Goal: Task Accomplishment & Management: Manage account settings

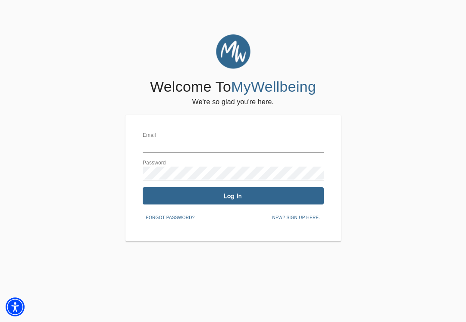
type input "[EMAIL_ADDRESS][DOMAIN_NAME]"
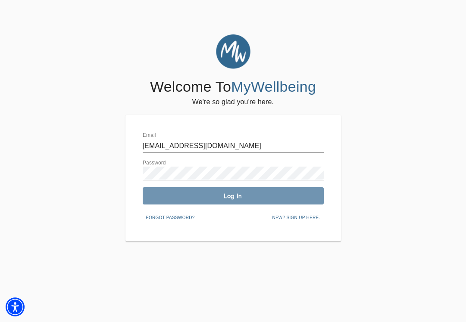
click at [261, 197] on span "Log In" at bounding box center [233, 196] width 174 height 8
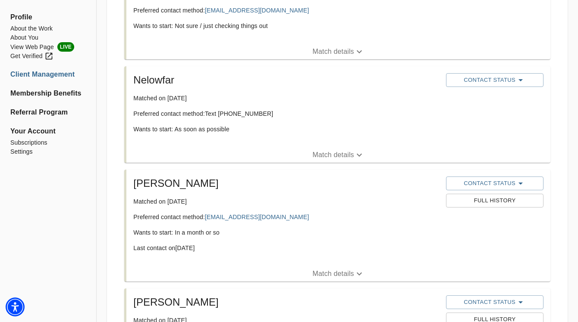
scroll to position [259, 0]
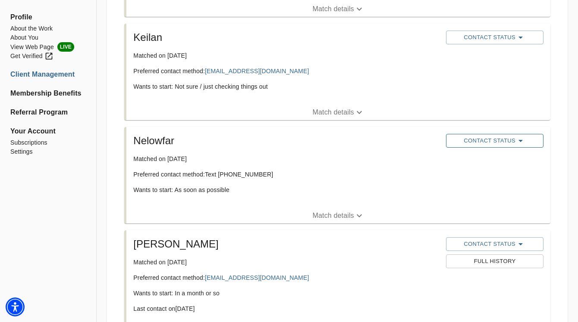
click at [459, 141] on span "Contact Status" at bounding box center [494, 141] width 89 height 10
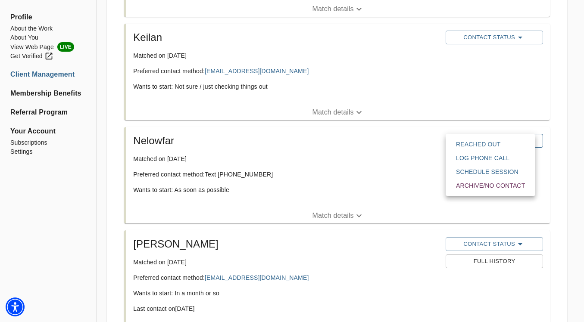
click at [459, 141] on span "Reached Out" at bounding box center [490, 144] width 69 height 9
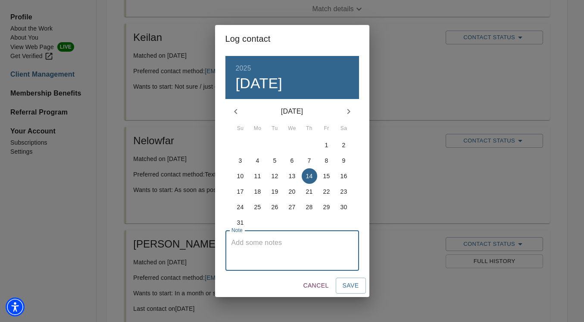
click at [271, 258] on textarea at bounding box center [293, 251] width 122 height 25
click at [261, 248] on textarea at bounding box center [293, 251] width 122 height 25
paste textarea "Coach sent message to match in order to schedule consult call"
type textarea "Coach sent message to match in order to schedule consult call"
click at [354, 284] on span "Save" at bounding box center [351, 286] width 16 height 11
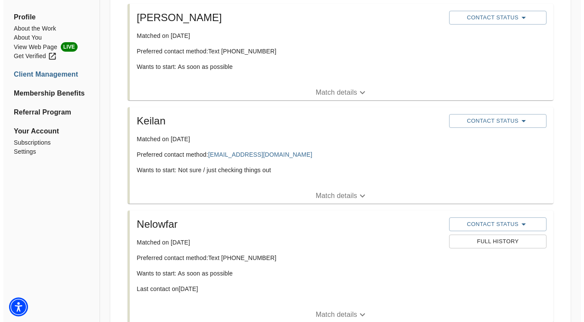
scroll to position [172, 0]
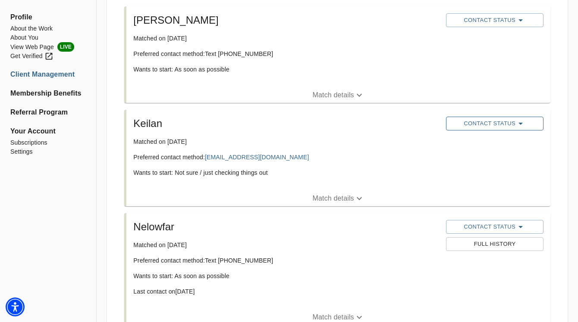
click at [472, 127] on span "Contact Status" at bounding box center [494, 124] width 89 height 10
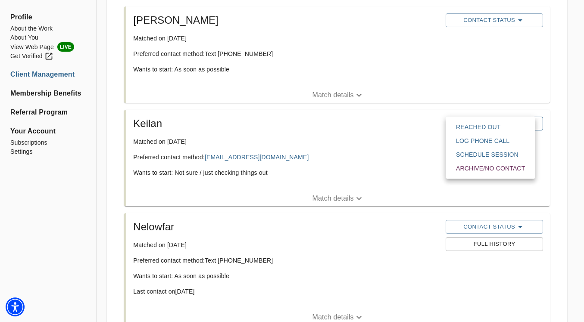
click at [472, 127] on span "Reached Out" at bounding box center [490, 127] width 69 height 9
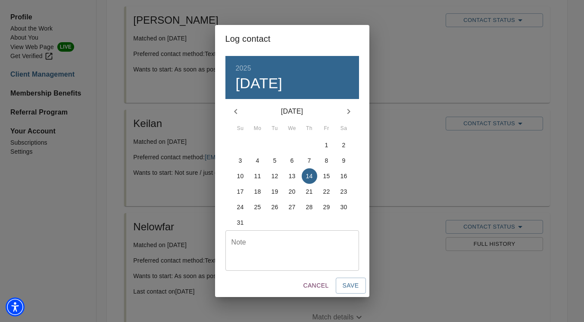
click at [288, 249] on textarea at bounding box center [293, 251] width 122 height 25
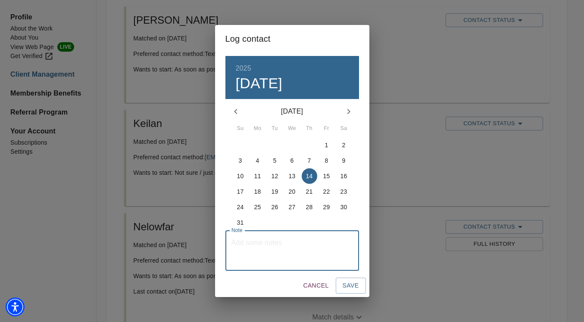
paste textarea "Coach sent message to match in order to schedule consult call"
type textarea "Coach sent message to match in order to schedule consult call"
click at [357, 284] on span "Save" at bounding box center [351, 286] width 16 height 11
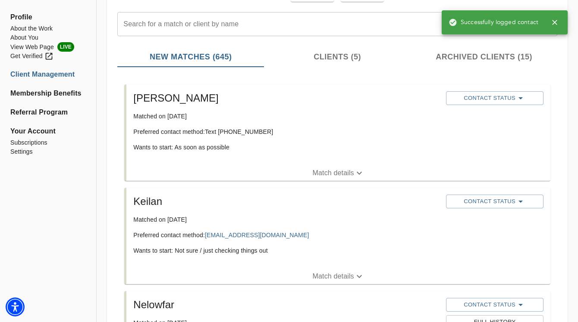
scroll to position [86, 0]
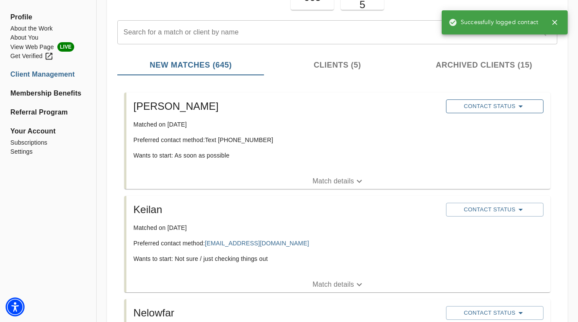
click at [472, 100] on button "Contact Status" at bounding box center [494, 107] width 97 height 14
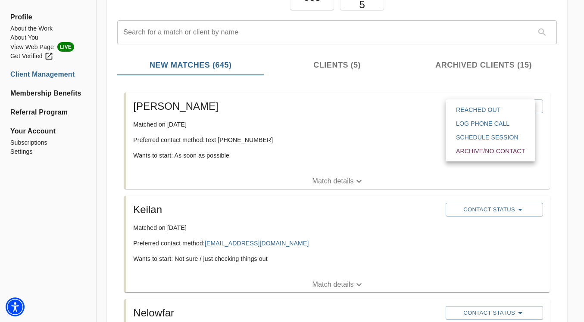
click at [472, 114] on span "Reached Out" at bounding box center [490, 110] width 69 height 9
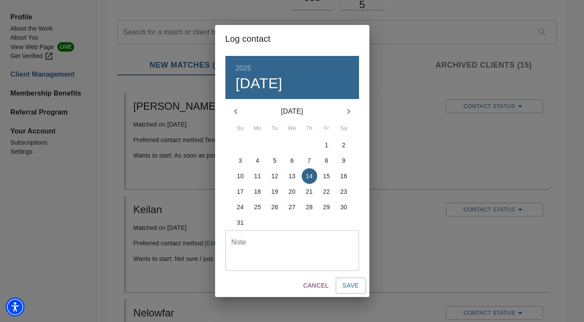
click at [281, 269] on div "Note" at bounding box center [292, 251] width 134 height 41
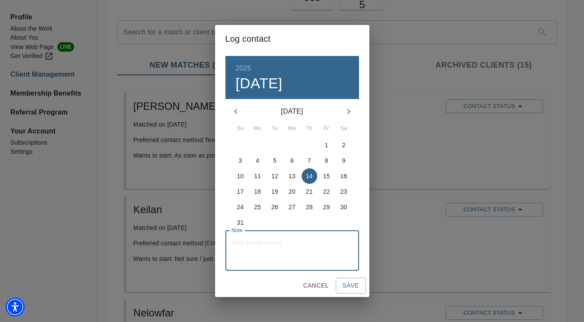
paste textarea "Coach sent message to match in order to schedule consult call"
type textarea "Coach sent message to match in order to schedule consult call"
click at [366, 281] on div "Cancel Save" at bounding box center [292, 286] width 154 height 23
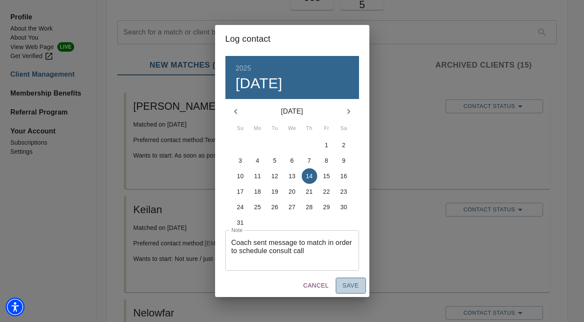
click at [358, 285] on span "Save" at bounding box center [351, 286] width 16 height 11
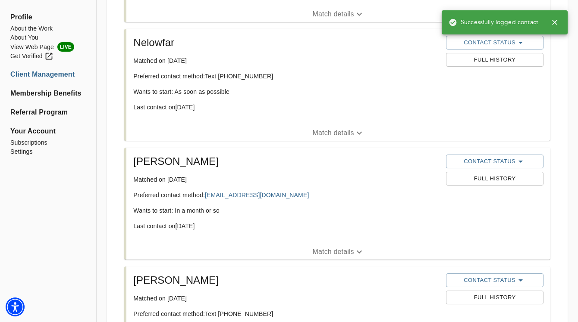
scroll to position [345, 0]
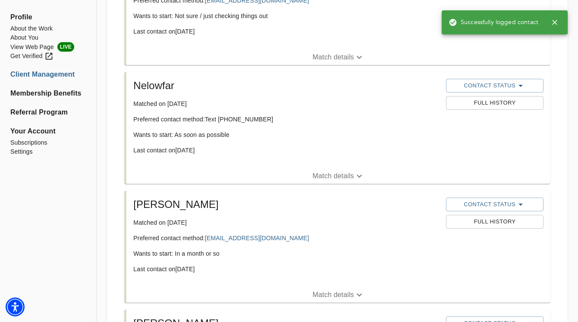
click at [261, 169] on button "Match details" at bounding box center [338, 177] width 424 height 16
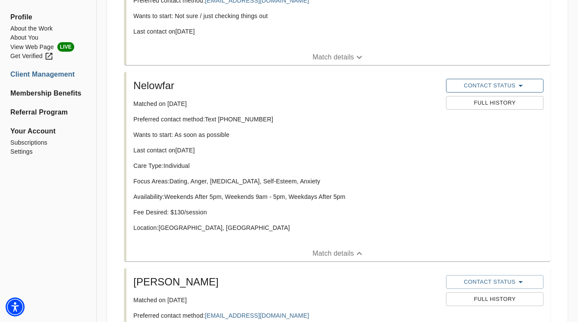
click at [472, 82] on span "Contact Status" at bounding box center [494, 86] width 89 height 10
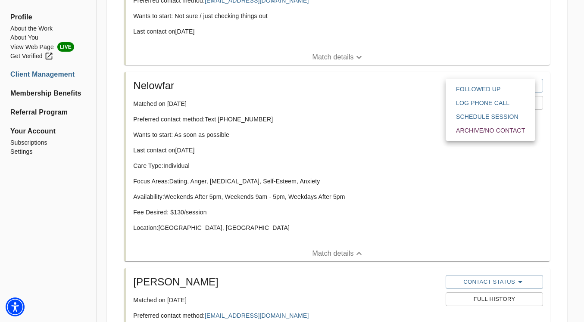
click at [472, 134] on span "Archive/No contact" at bounding box center [490, 130] width 69 height 9
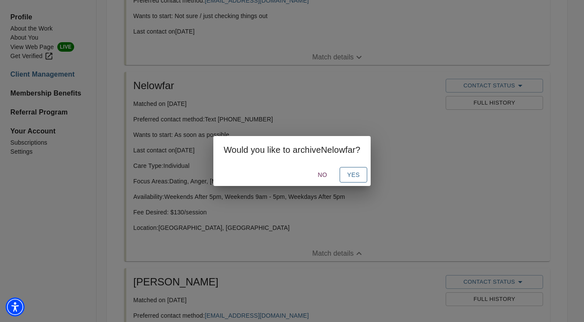
click at [357, 176] on span "Yes" at bounding box center [354, 175] width 14 height 11
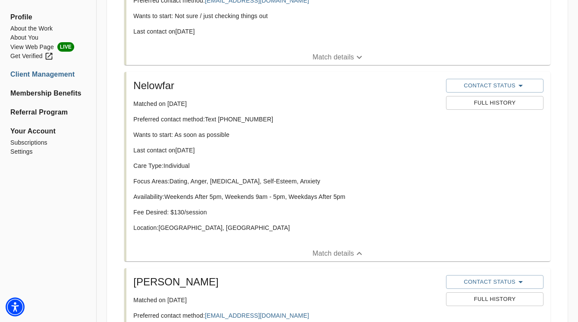
drag, startPoint x: 332, startPoint y: 1, endPoint x: 356, endPoint y: 110, distance: 111.7
click at [356, 110] on div "Nelowfar Matched on [DATE] Preferred contact method: Text [PHONE_NUMBER] Wants …" at bounding box center [286, 158] width 313 height 167
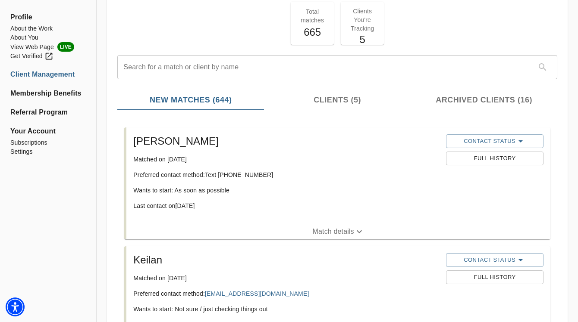
scroll to position [0, 0]
